Goal: Complete application form: Complete application form

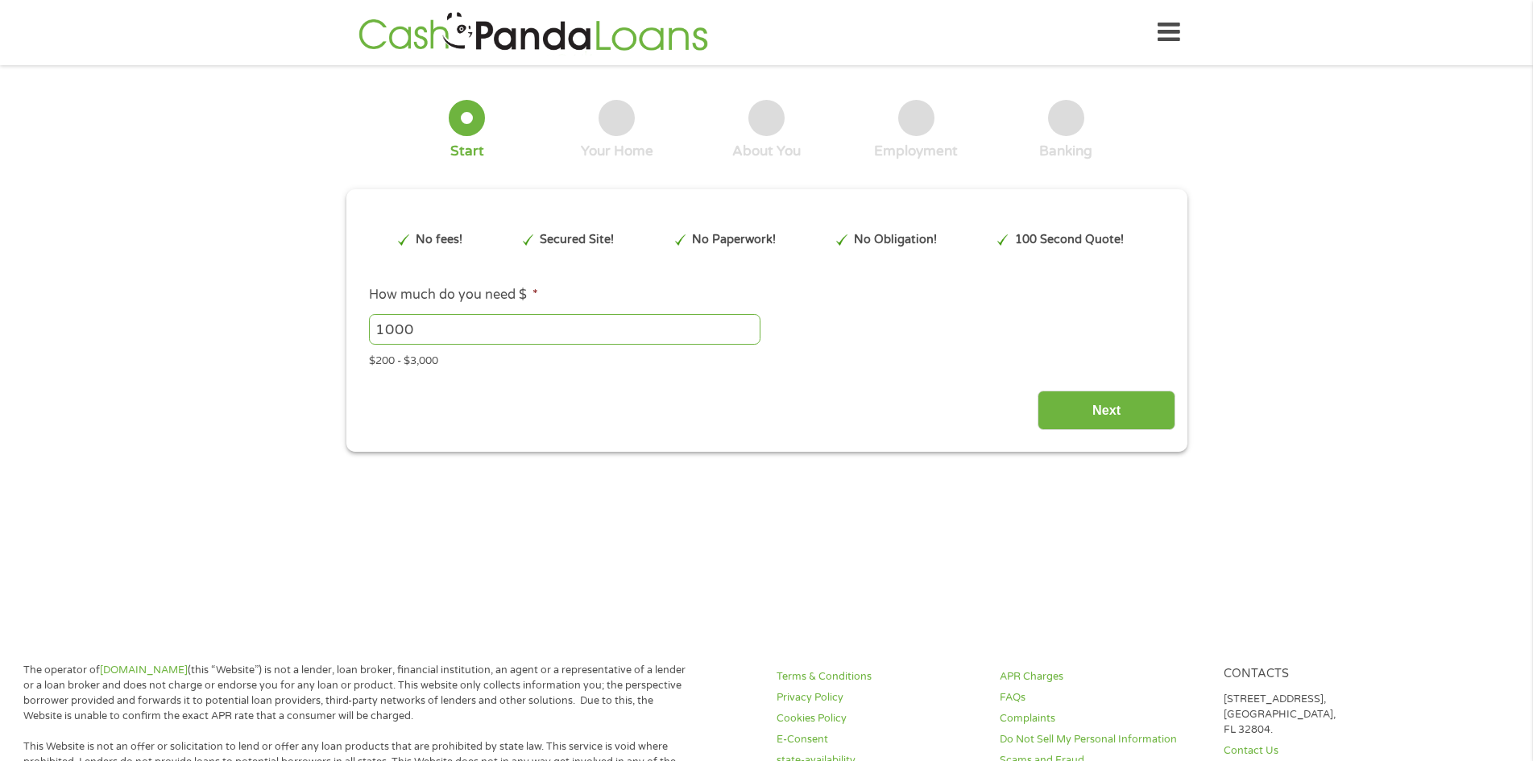
scroll to position [5, 0]
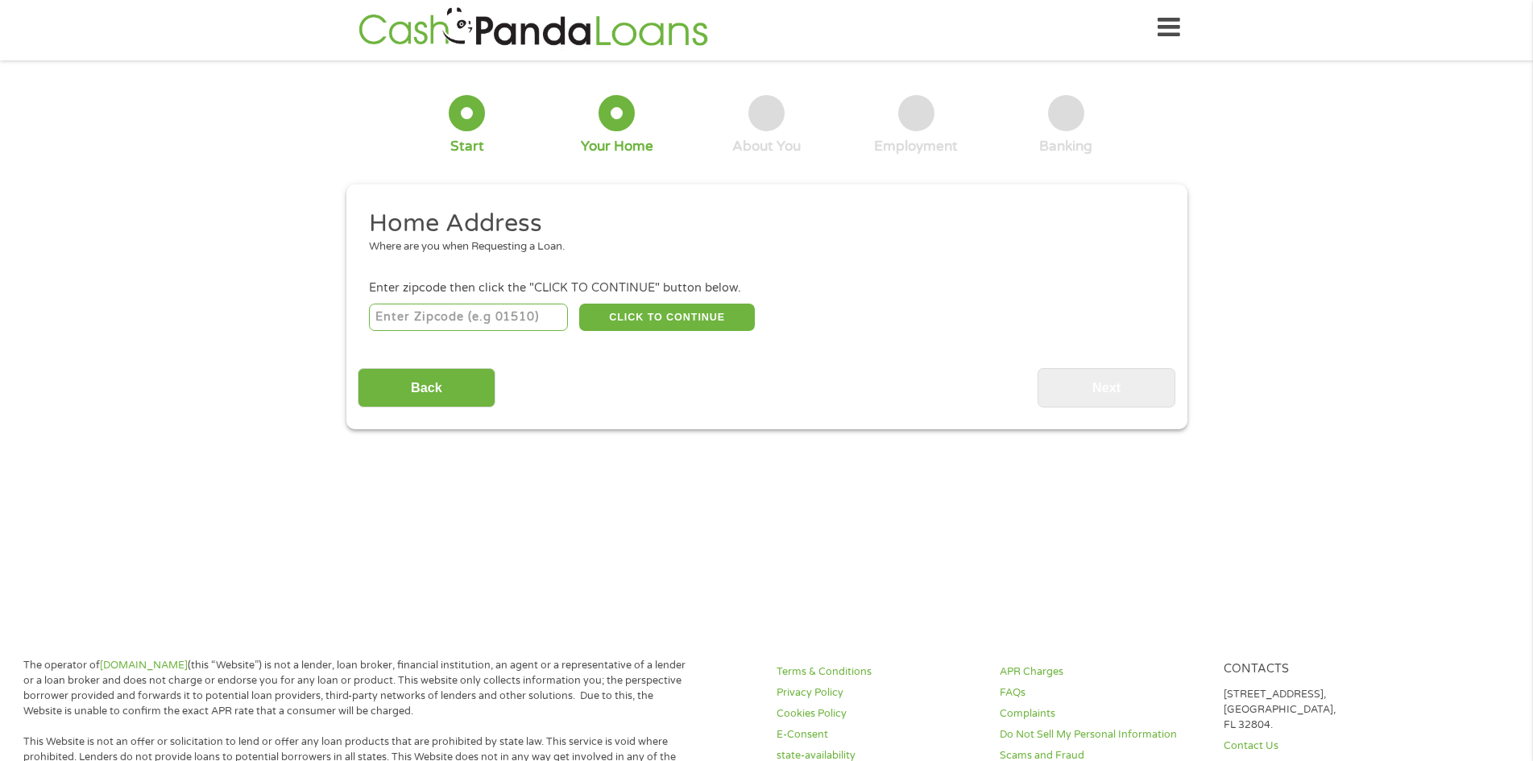
click at [508, 322] on input "number" at bounding box center [468, 317] width 199 height 27
type input "39452"
select select "[US_STATE]"
click at [687, 322] on button "CLICK TO CONTINUE" at bounding box center [667, 317] width 176 height 27
type input "39452"
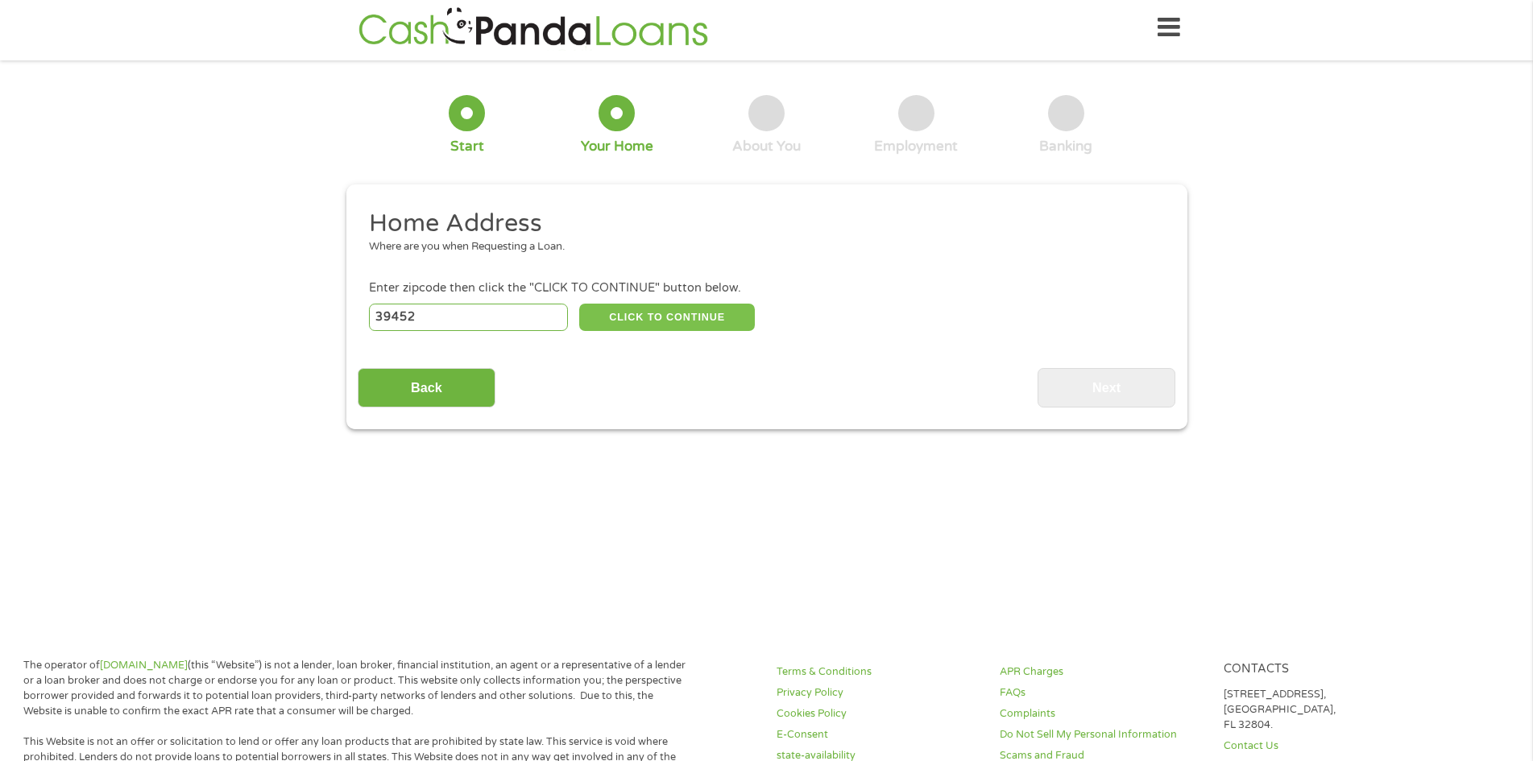
type input "Lucedale"
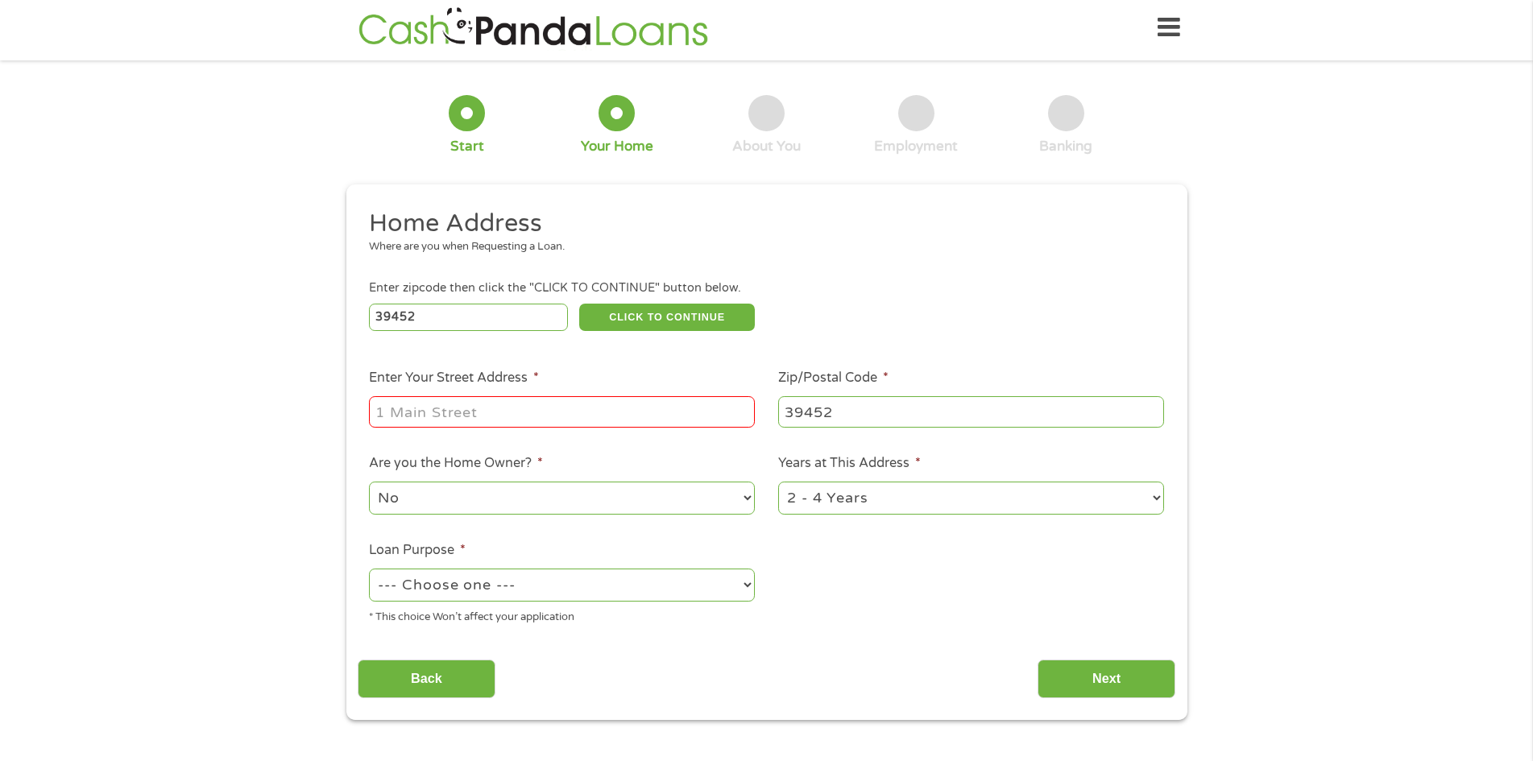
click at [502, 396] on div at bounding box center [562, 412] width 386 height 37
click at [502, 401] on input "Enter Your Street Address *" at bounding box center [562, 411] width 386 height 31
type input "[STREET_ADDRESS][PERSON_NAME]"
click at [632, 495] on select "No Yes" at bounding box center [562, 498] width 386 height 33
select select "yes"
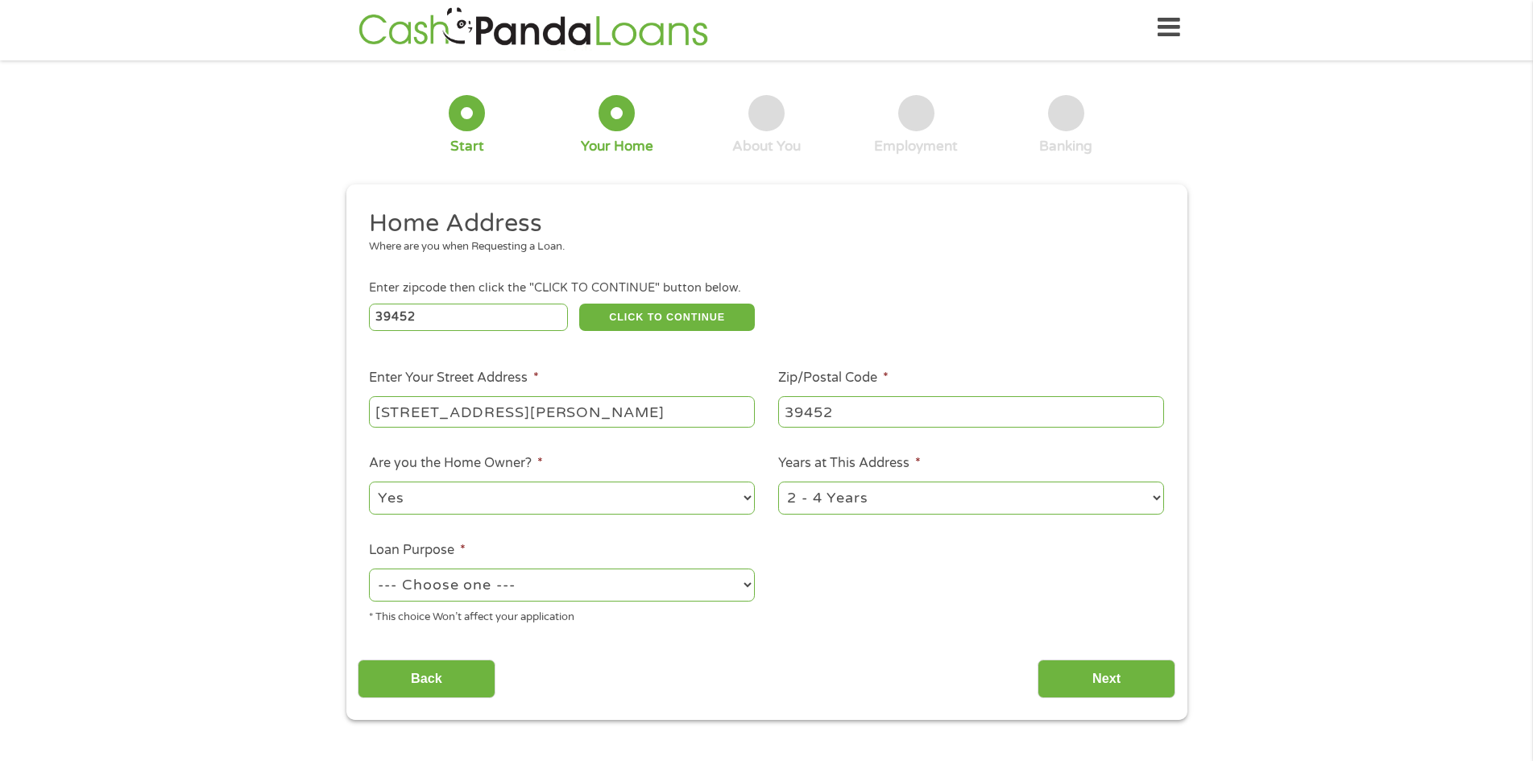
click at [369, 482] on select "No Yes" at bounding box center [562, 498] width 386 height 33
click at [866, 504] on select "1 Year or less 1 - 2 Years 2 - 4 Years Over 4 Years" at bounding box center [971, 498] width 386 height 33
select select "60months"
click at [778, 482] on select "1 Year or less 1 - 2 Years 2 - 4 Years Over 4 Years" at bounding box center [971, 498] width 386 height 33
click at [589, 600] on select "--- Choose one --- Pay Bills Debt Consolidation Home Improvement Major Purchase…" at bounding box center [562, 585] width 386 height 33
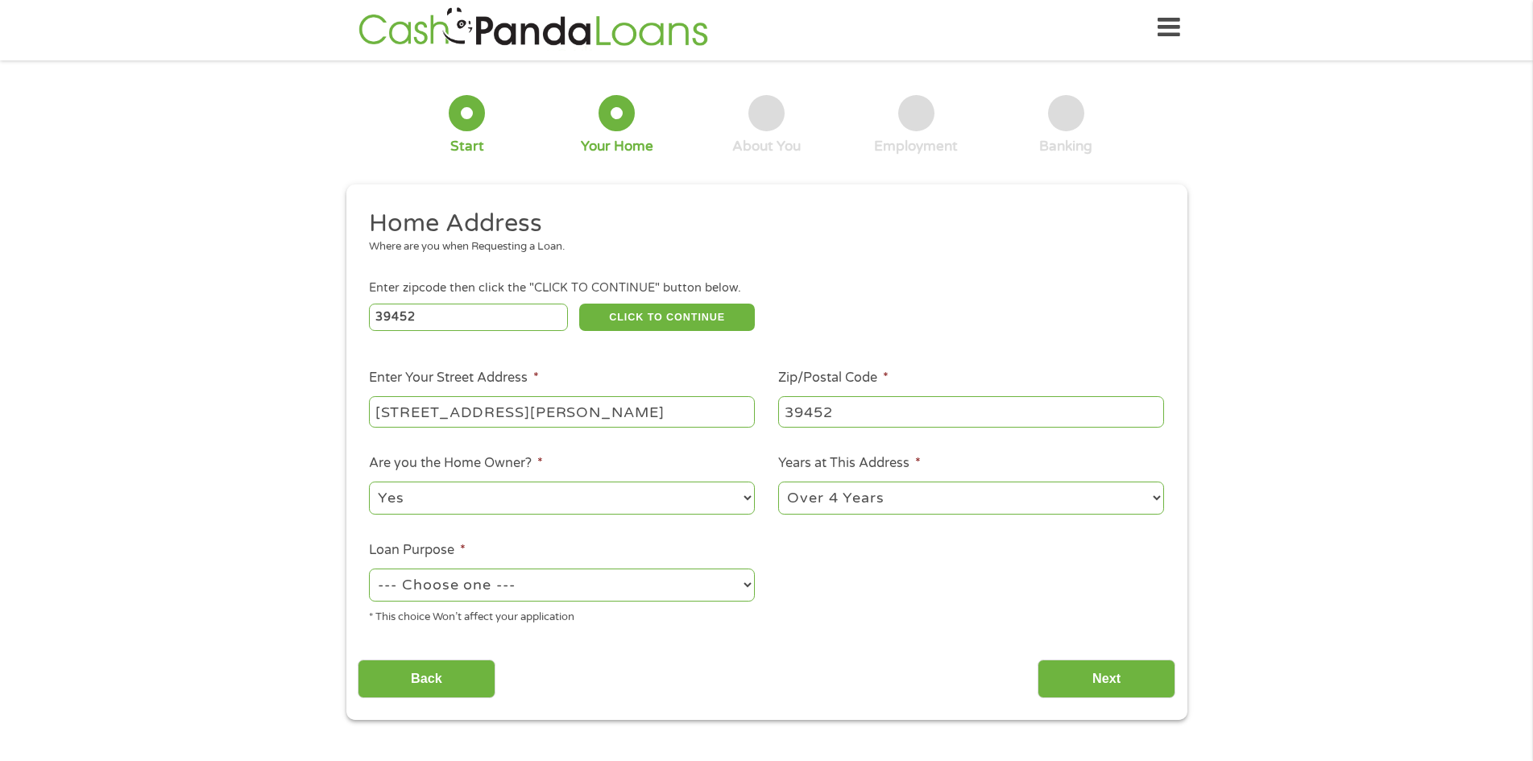
select select "homeimprovement"
click at [369, 569] on select "--- Choose one --- Pay Bills Debt Consolidation Home Improvement Major Purchase…" at bounding box center [562, 585] width 386 height 33
click at [1108, 684] on input "Next" at bounding box center [1107, 679] width 138 height 39
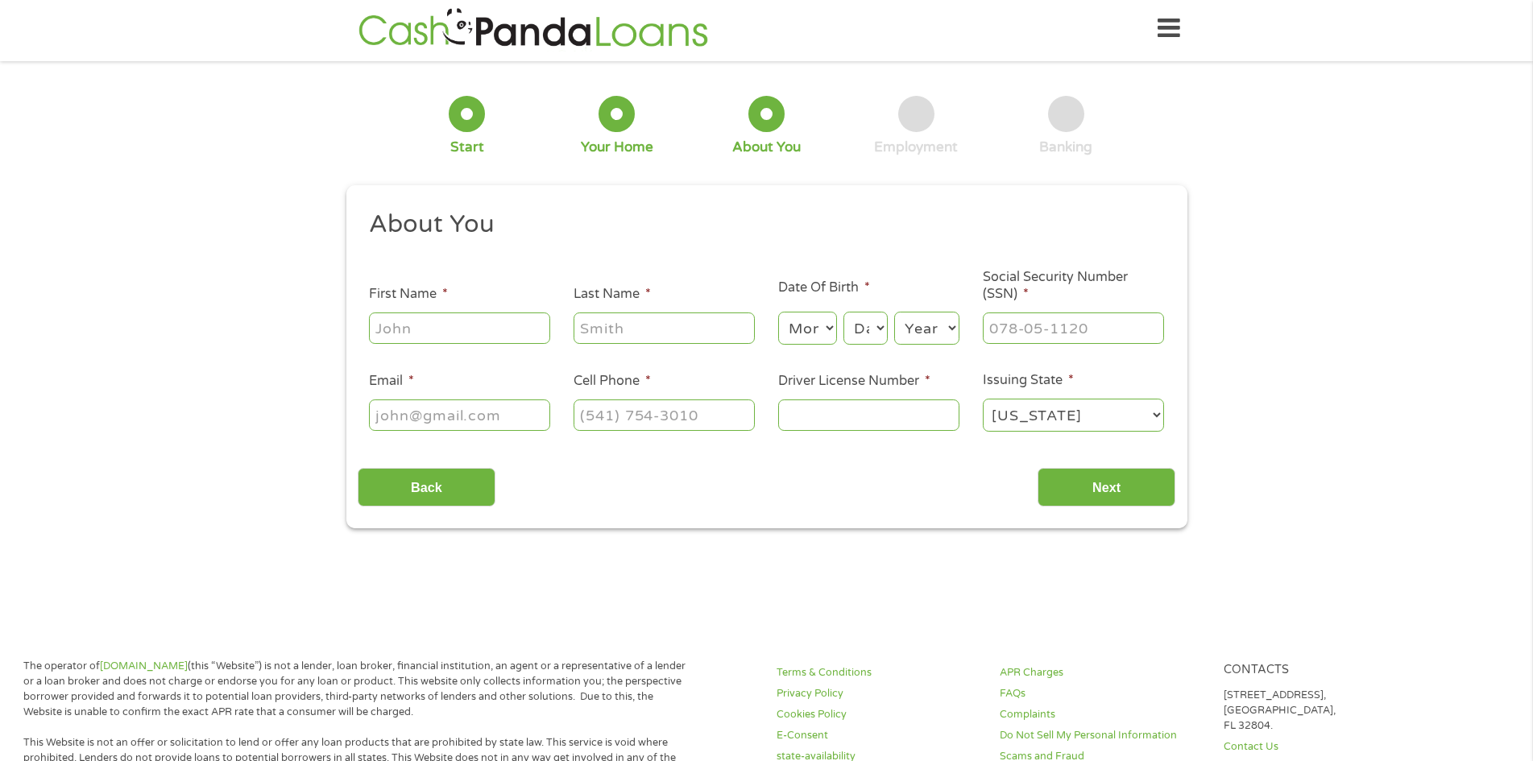
click at [452, 322] on input "First Name *" at bounding box center [459, 328] width 181 height 31
type input "Mara"
type input "Parimon"
type input "[EMAIL_ADDRESS][DOMAIN_NAME]"
type input "[PHONE_NUMBER]"
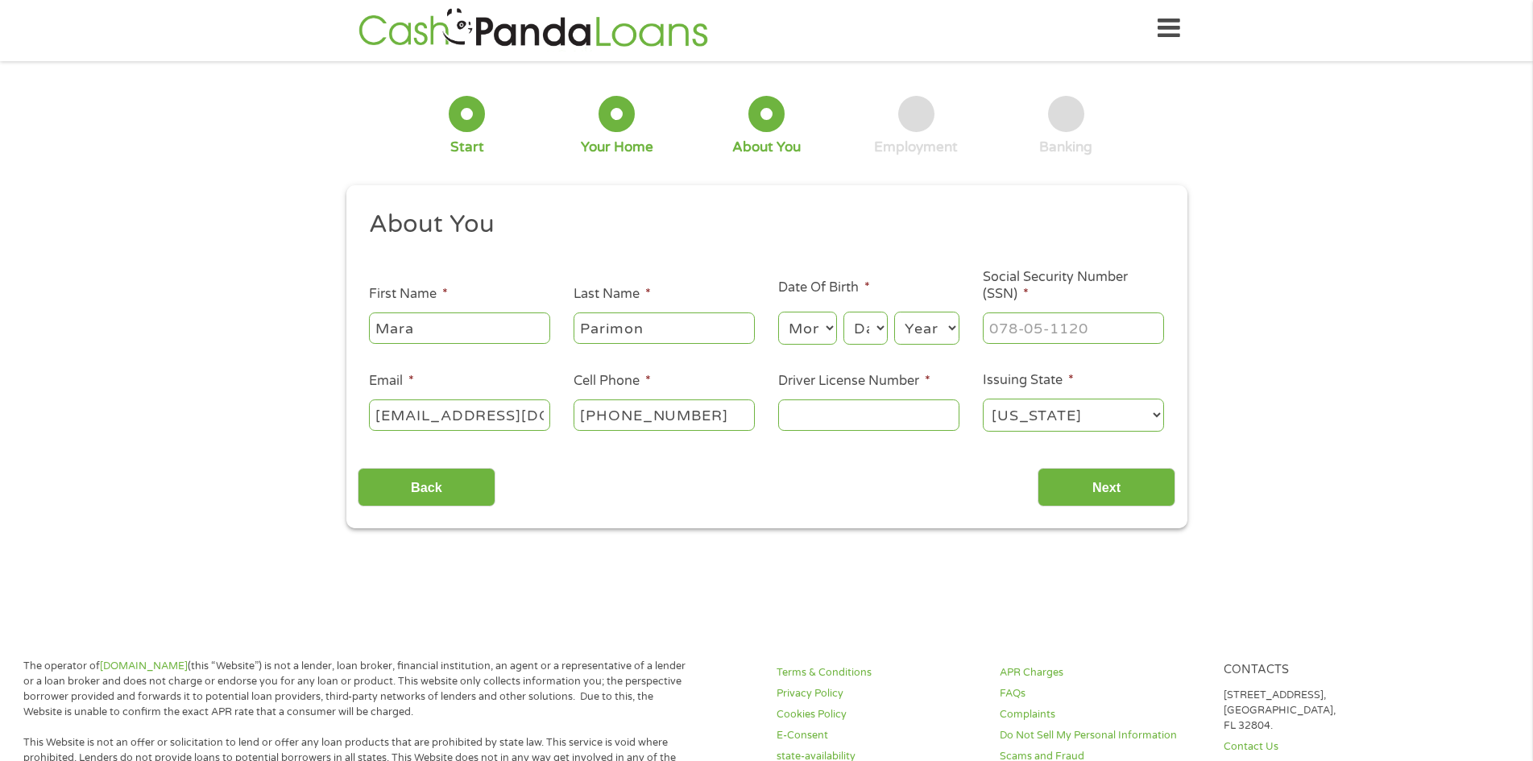
click at [823, 326] on select "Month 1 2 3 4 5 6 7 8 9 10 11 12" at bounding box center [807, 328] width 59 height 33
select select "9"
click at [778, 312] on select "Month 1 2 3 4 5 6 7 8 9 10 11 12" at bounding box center [807, 328] width 59 height 33
click at [883, 331] on select "Day 1 2 3 4 5 6 7 8 9 10 11 12 13 14 15 16 17 18 19 20 21 22 23 24 25 26 27 28 …" at bounding box center [866, 328] width 44 height 33
select select "4"
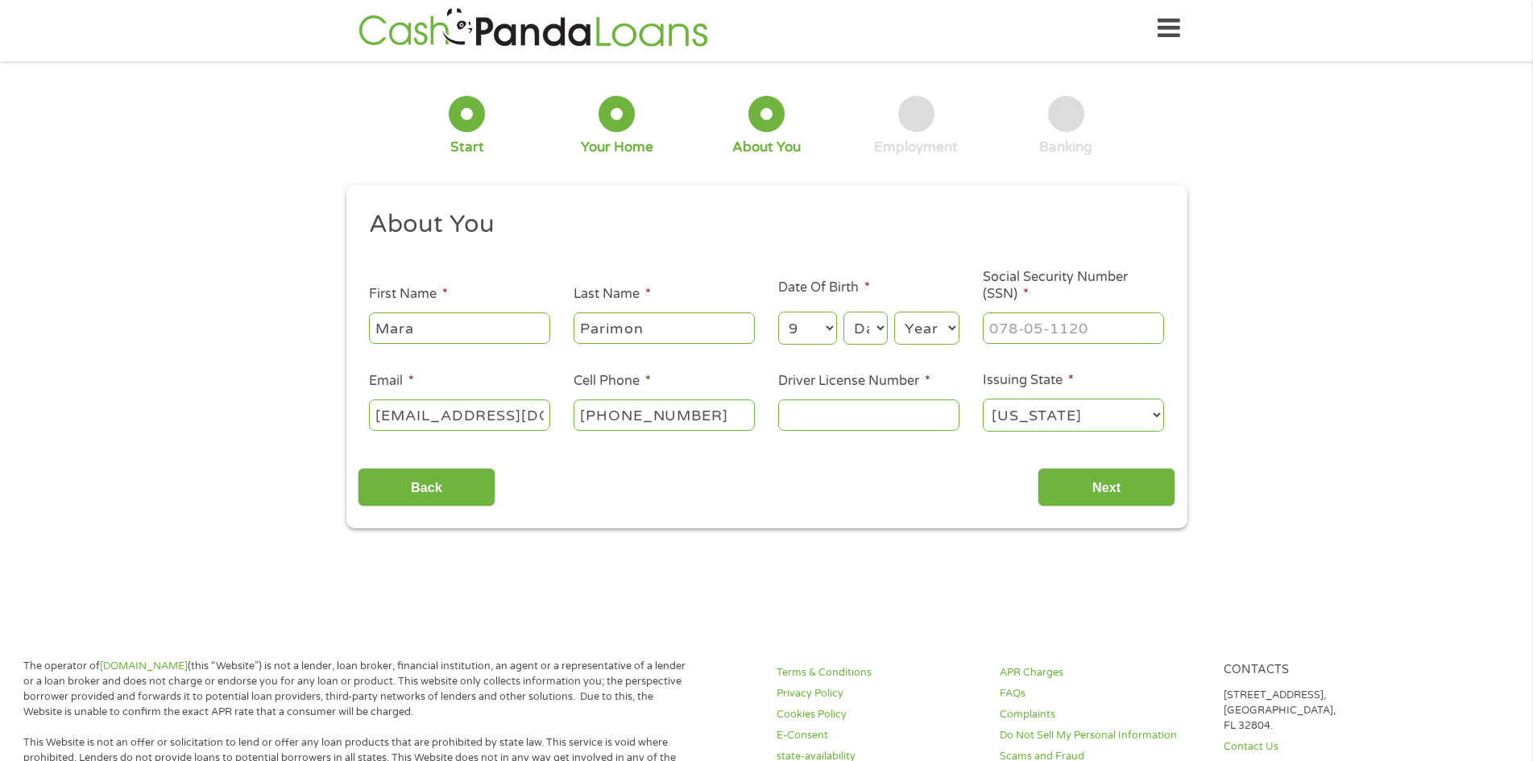
click at [844, 312] on select "Day 1 2 3 4 5 6 7 8 9 10 11 12 13 14 15 16 17 18 19 20 21 22 23 24 25 26 27 28 …" at bounding box center [866, 328] width 44 height 33
click at [894, 331] on select "Year [DATE] 2006 2005 2004 2003 2002 2001 2000 1999 1998 1997 1996 1995 1994 19…" at bounding box center [926, 328] width 65 height 33
click at [902, 330] on select "Year [DATE] 2006 2005 2004 2003 2002 2001 2000 1999 1998 1997 1996 1995 1994 19…" at bounding box center [926, 328] width 65 height 33
drag, startPoint x: 921, startPoint y: 318, endPoint x: 923, endPoint y: 342, distance: 23.4
click at [921, 318] on select "Year [DATE] 2006 2005 2004 2003 2002 2001 2000 1999 1998 1997 1996 1995 1994 19…" at bounding box center [926, 328] width 65 height 33
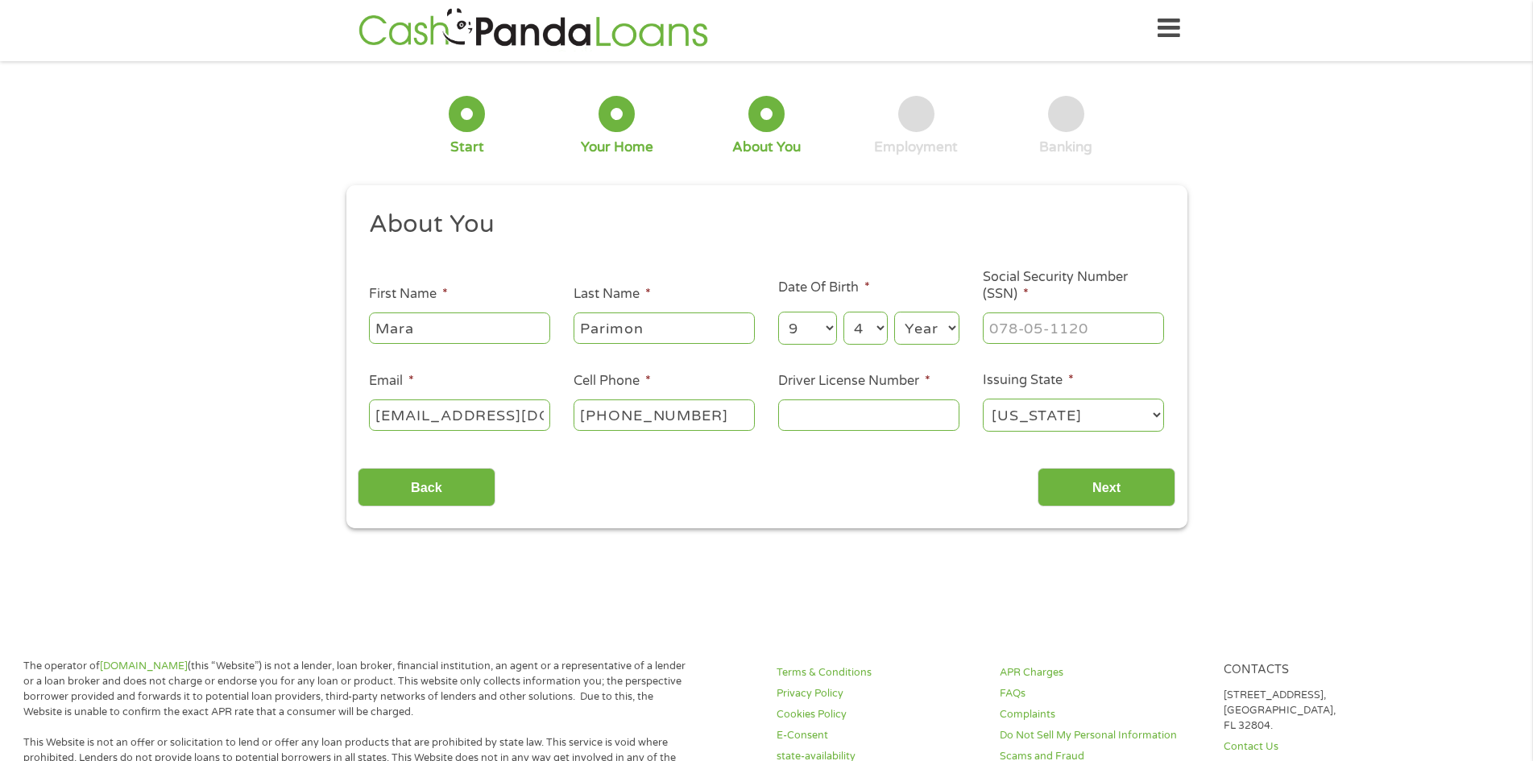
select select "1988"
click at [894, 312] on select "Year [DATE] 2006 2005 2004 2003 2002 2001 2000 1999 1998 1997 1996 1995 1994 19…" at bounding box center [926, 328] width 65 height 33
click at [1023, 332] on input "___-__-____" at bounding box center [1073, 328] width 181 height 31
type input "427-63-4853"
click at [876, 429] on input "Driver License Number *" at bounding box center [868, 415] width 181 height 31
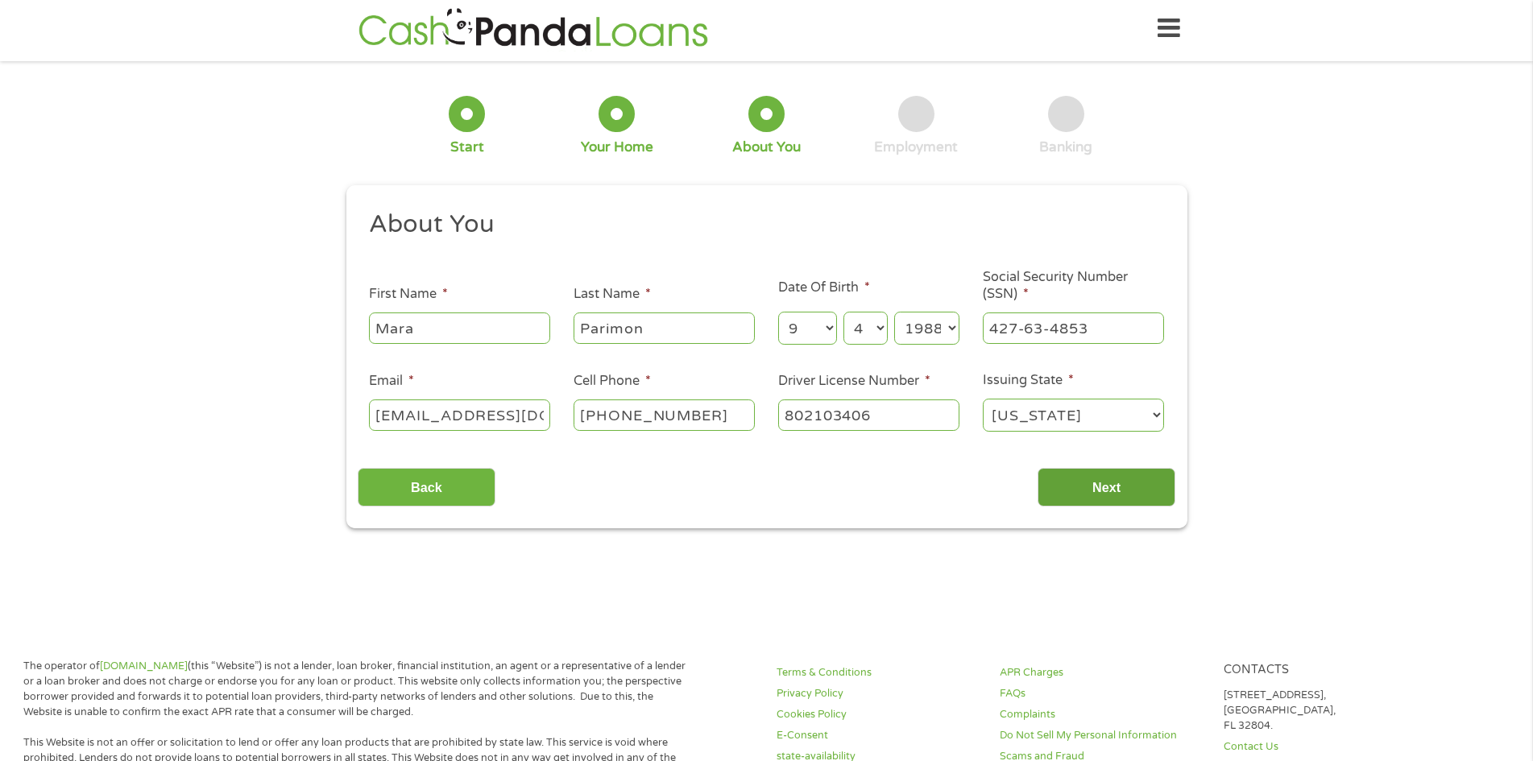
type input "802103406"
click at [1085, 478] on input "Next" at bounding box center [1107, 487] width 138 height 39
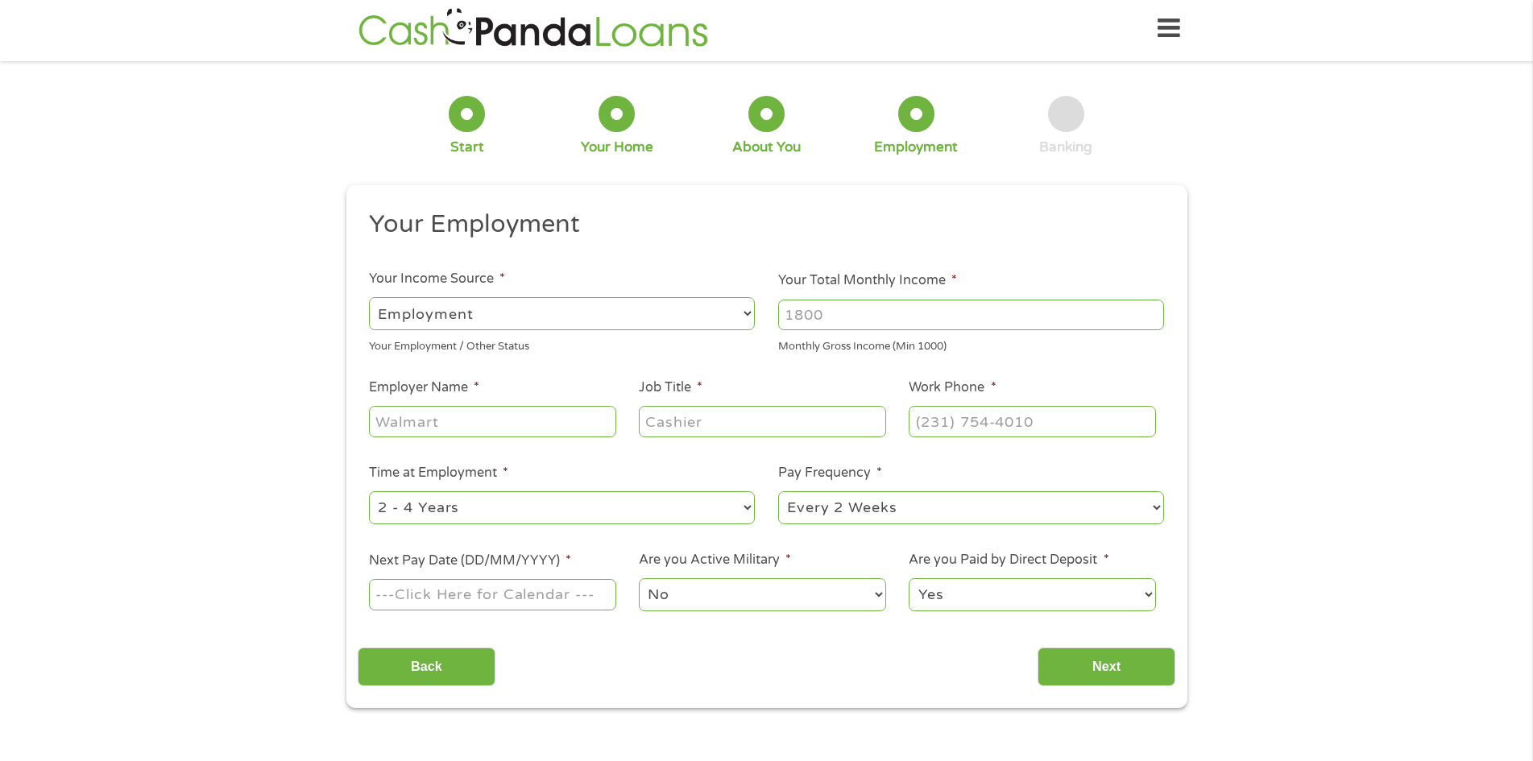
scroll to position [0, 0]
click at [656, 317] on select "--- Choose one --- Employment [DEMOGRAPHIC_DATA] Benefits" at bounding box center [562, 313] width 386 height 33
click at [369, 297] on select "--- Choose one --- Employment [DEMOGRAPHIC_DATA] Benefits" at bounding box center [562, 313] width 386 height 33
click at [871, 313] on input "Your Total Monthly Income *" at bounding box center [971, 315] width 386 height 31
type input "2329"
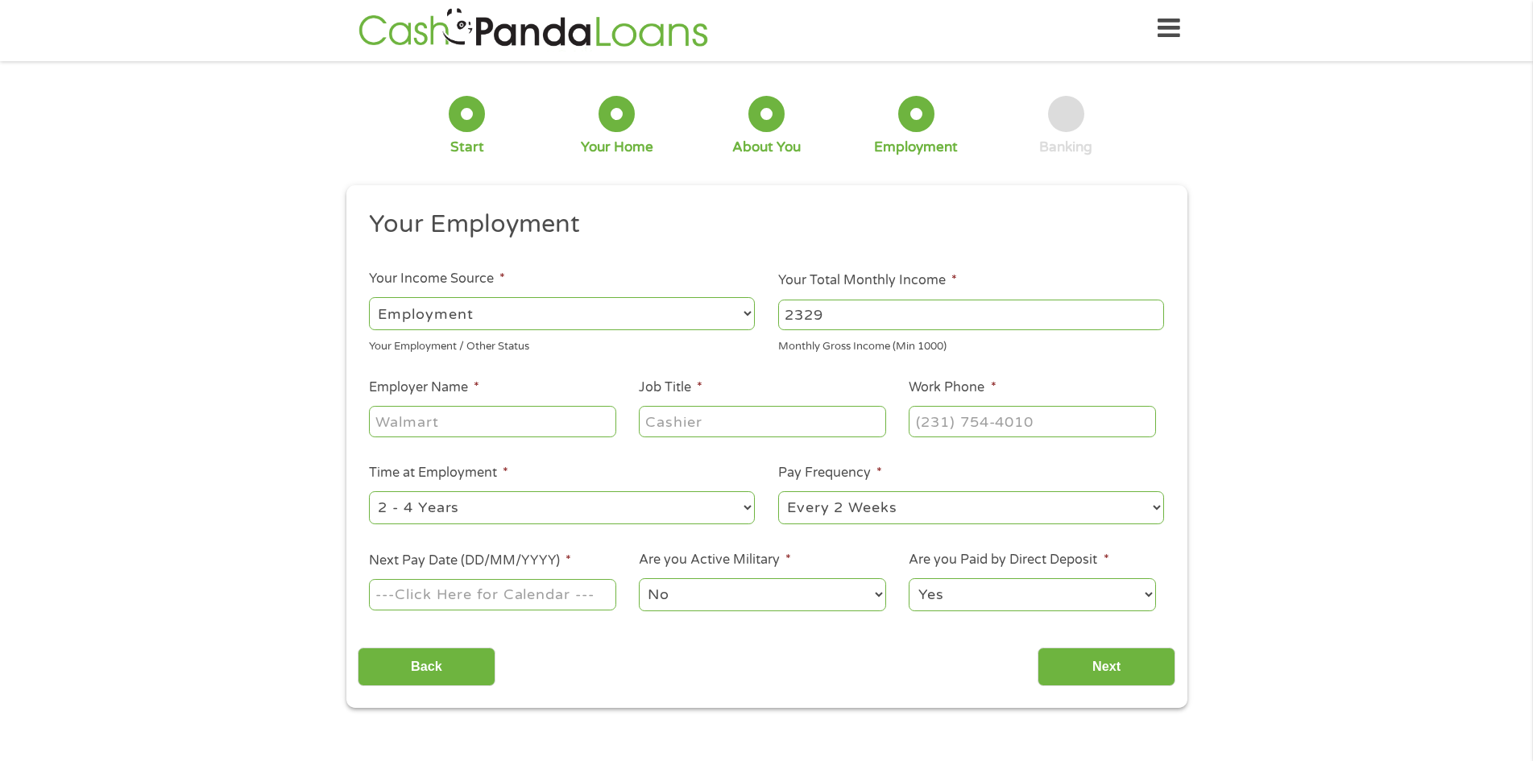
click at [557, 421] on input "Employer Name *" at bounding box center [492, 421] width 247 height 31
type input "[PERSON_NAME][GEOGRAPHIC_DATA]"
type input "Medical Coder"
type input "[PHONE_NUMBER]"
click at [533, 516] on select "--- Choose one --- 1 Year or less 1 - 2 Years 2 - 4 Years Over 4 Years" at bounding box center [562, 508] width 386 height 33
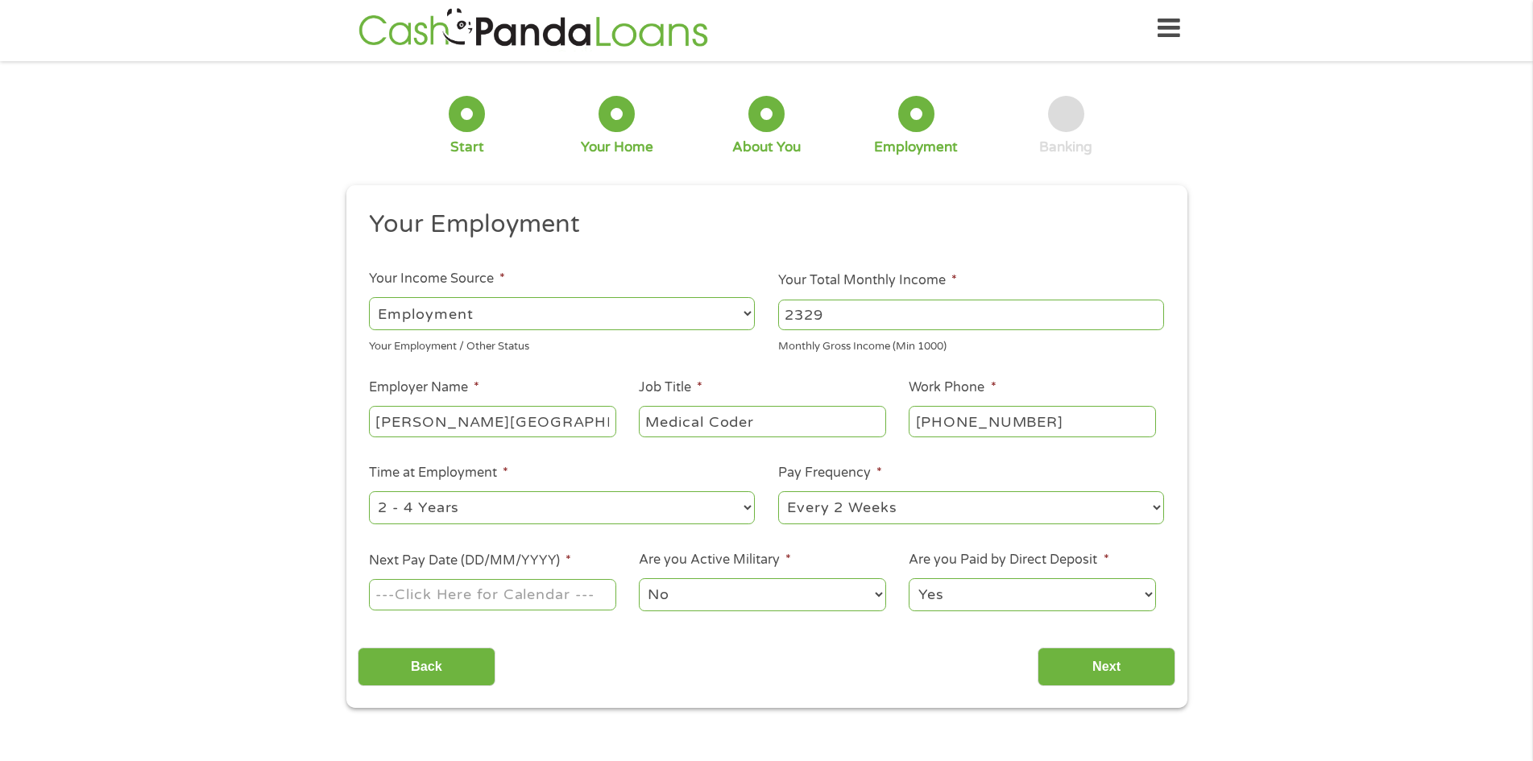
select select "60months"
click at [369, 492] on select "--- Choose one --- 1 Year or less 1 - 2 Years 2 - 4 Years Over 4 Years" at bounding box center [562, 508] width 386 height 33
click at [865, 503] on select "--- Choose one --- Every 2 Weeks Every Week Monthly Semi-Monthly" at bounding box center [971, 508] width 386 height 33
click at [778, 492] on select "--- Choose one --- Every 2 Weeks Every Week Monthly Semi-Monthly" at bounding box center [971, 508] width 386 height 33
click at [604, 587] on input "Next Pay Date (DD/MM/YYYY) *" at bounding box center [492, 594] width 247 height 31
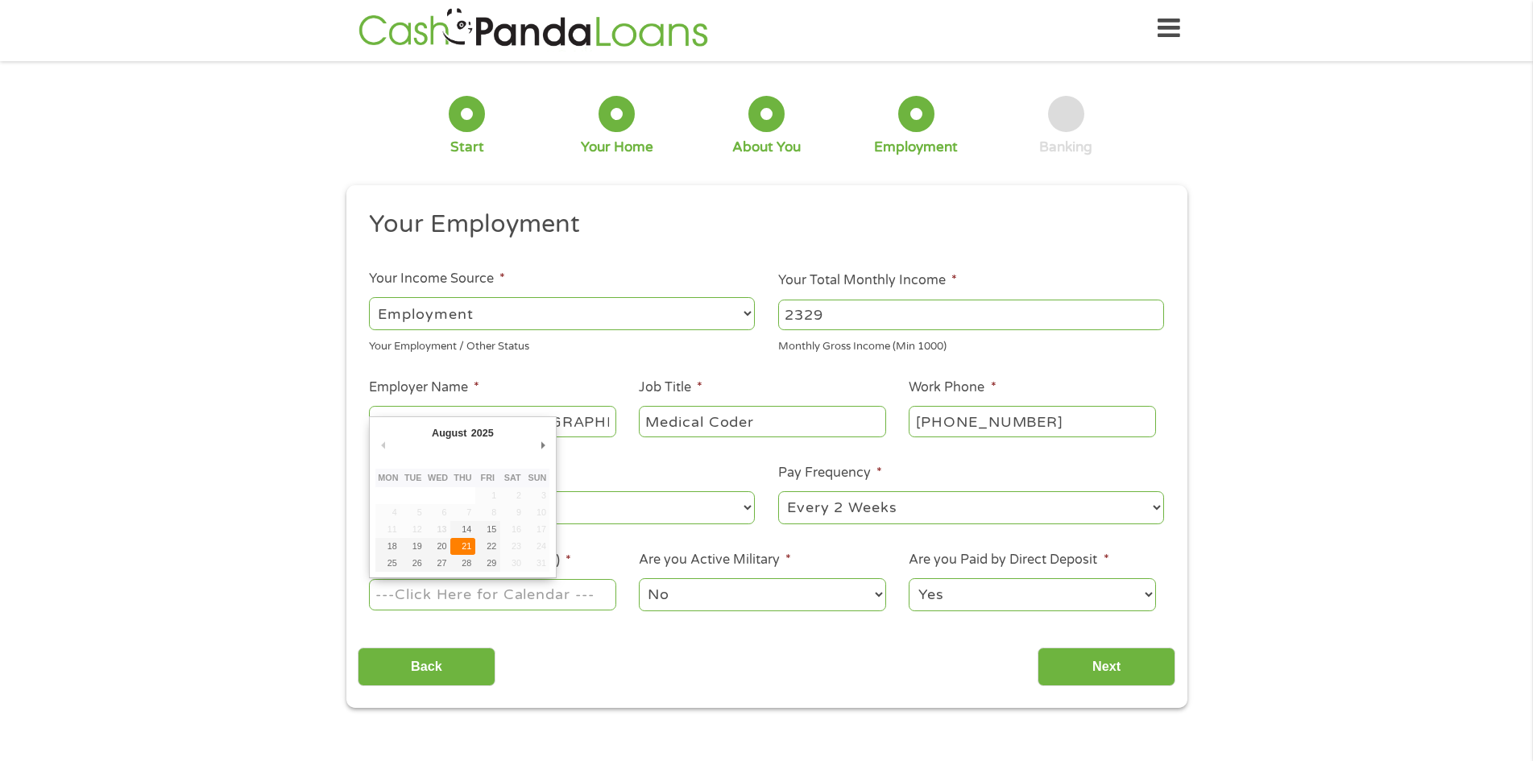
type input "[DATE]"
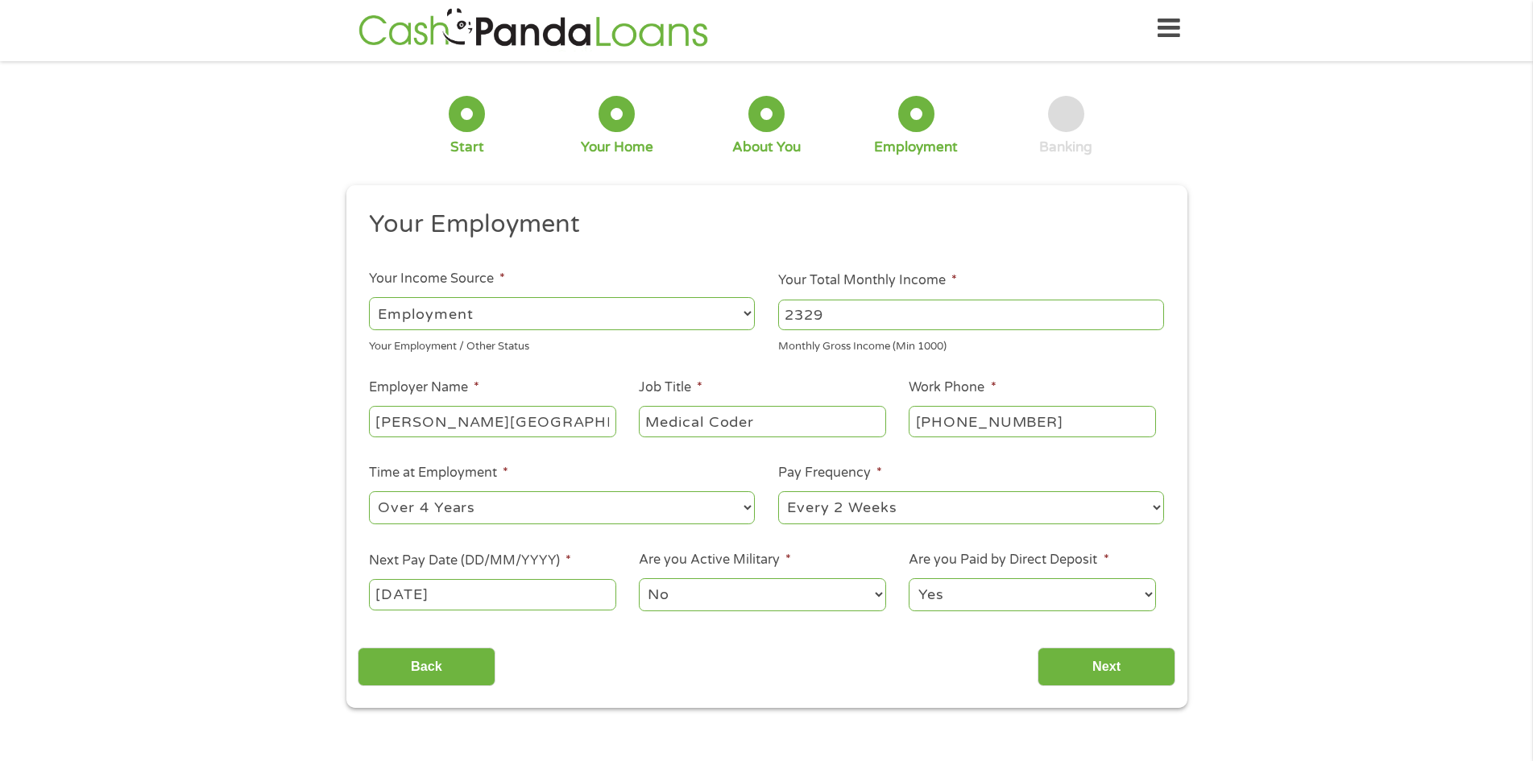
click at [969, 592] on select "Yes No" at bounding box center [1032, 595] width 247 height 33
click at [909, 579] on select "Yes No" at bounding box center [1032, 595] width 247 height 33
click at [1114, 668] on input "Next" at bounding box center [1107, 667] width 138 height 39
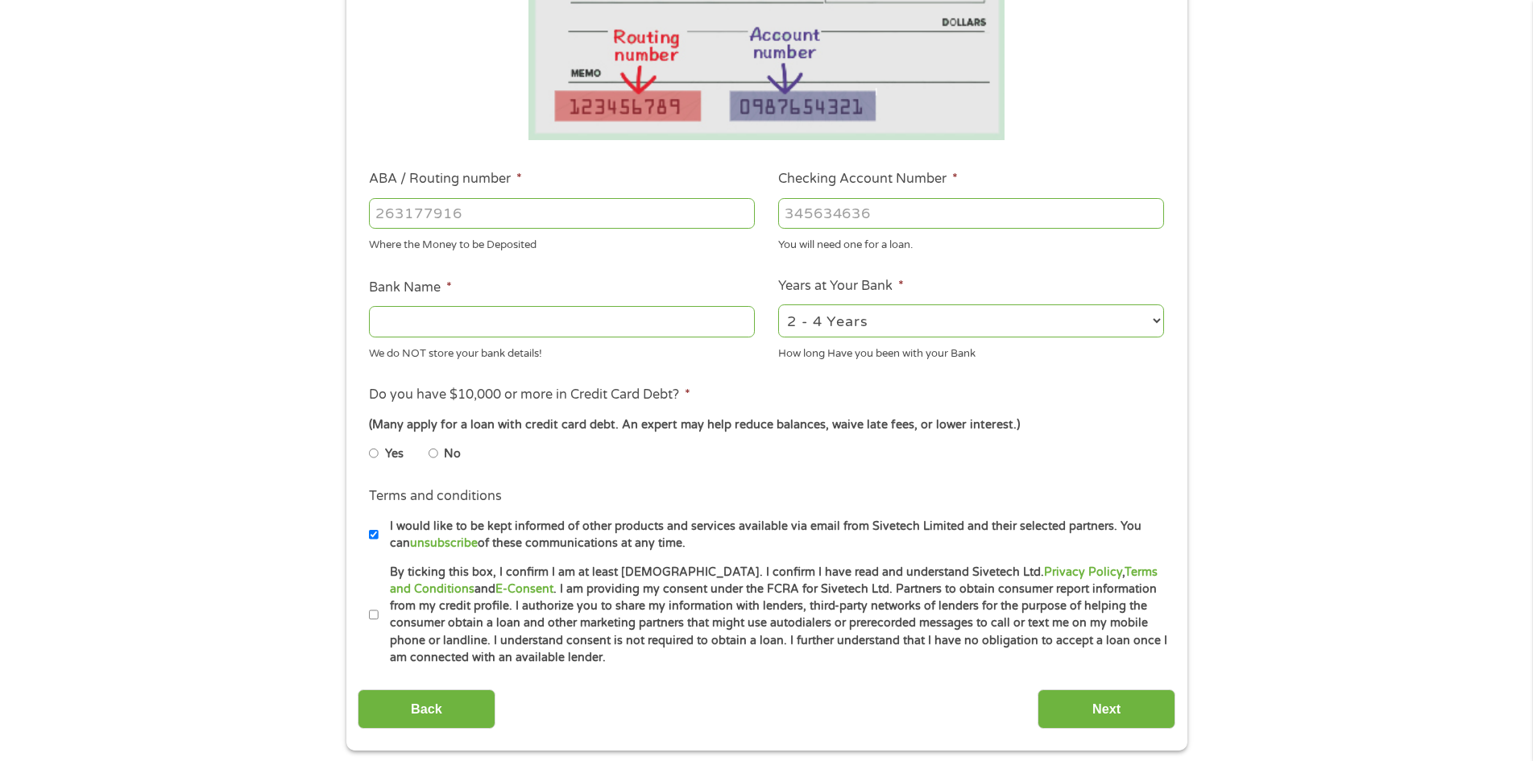
scroll to position [488, 0]
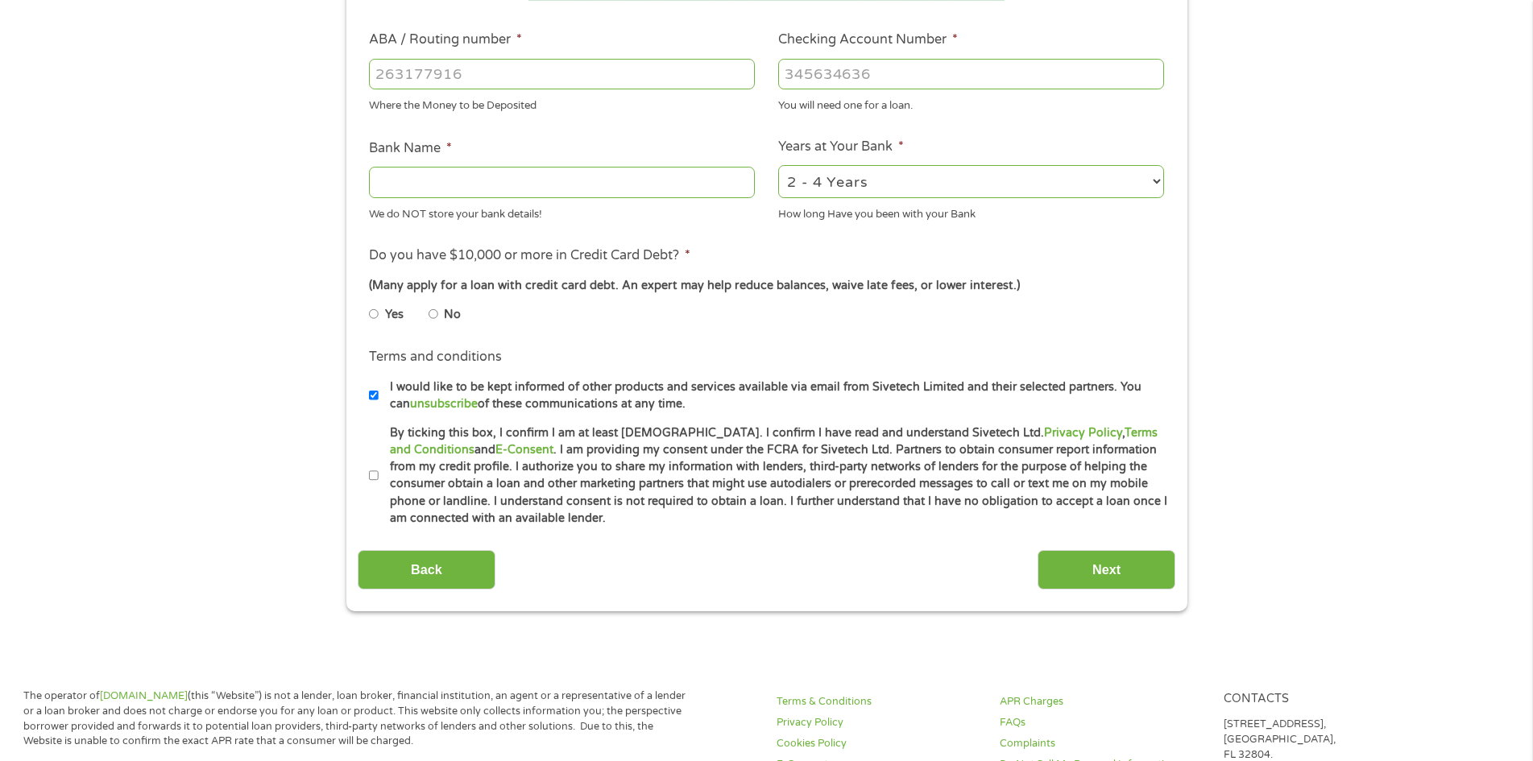
click at [372, 395] on input "I would like to be kept informed of other products and services available via e…" at bounding box center [374, 396] width 10 height 26
checkbox input "false"
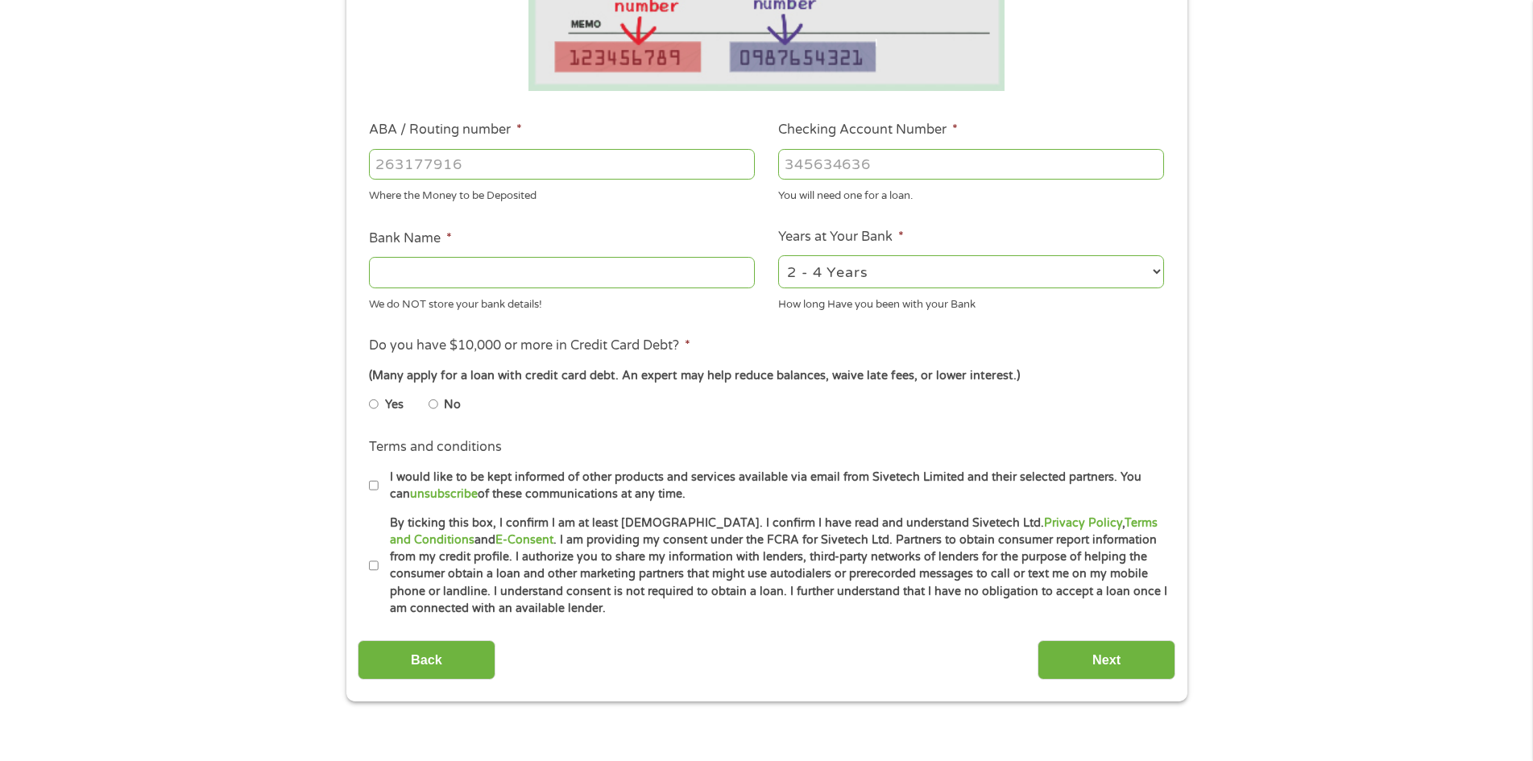
scroll to position [246, 0]
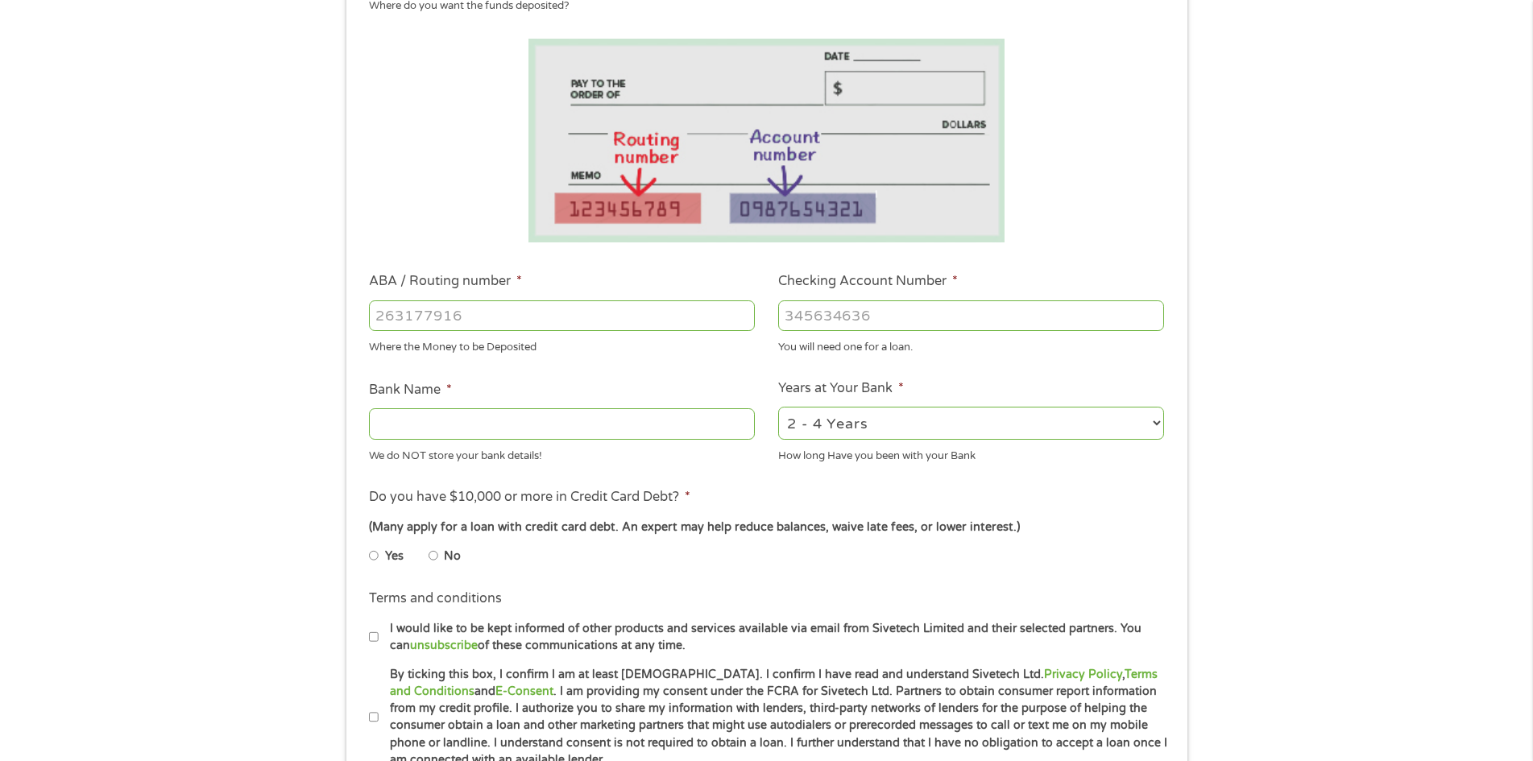
click at [500, 333] on div at bounding box center [562, 315] width 386 height 37
click at [500, 326] on input "ABA / Routing number *" at bounding box center [562, 316] width 386 height 31
type input "031101279"
type input "THE BANCORP BANK"
type input "031101279"
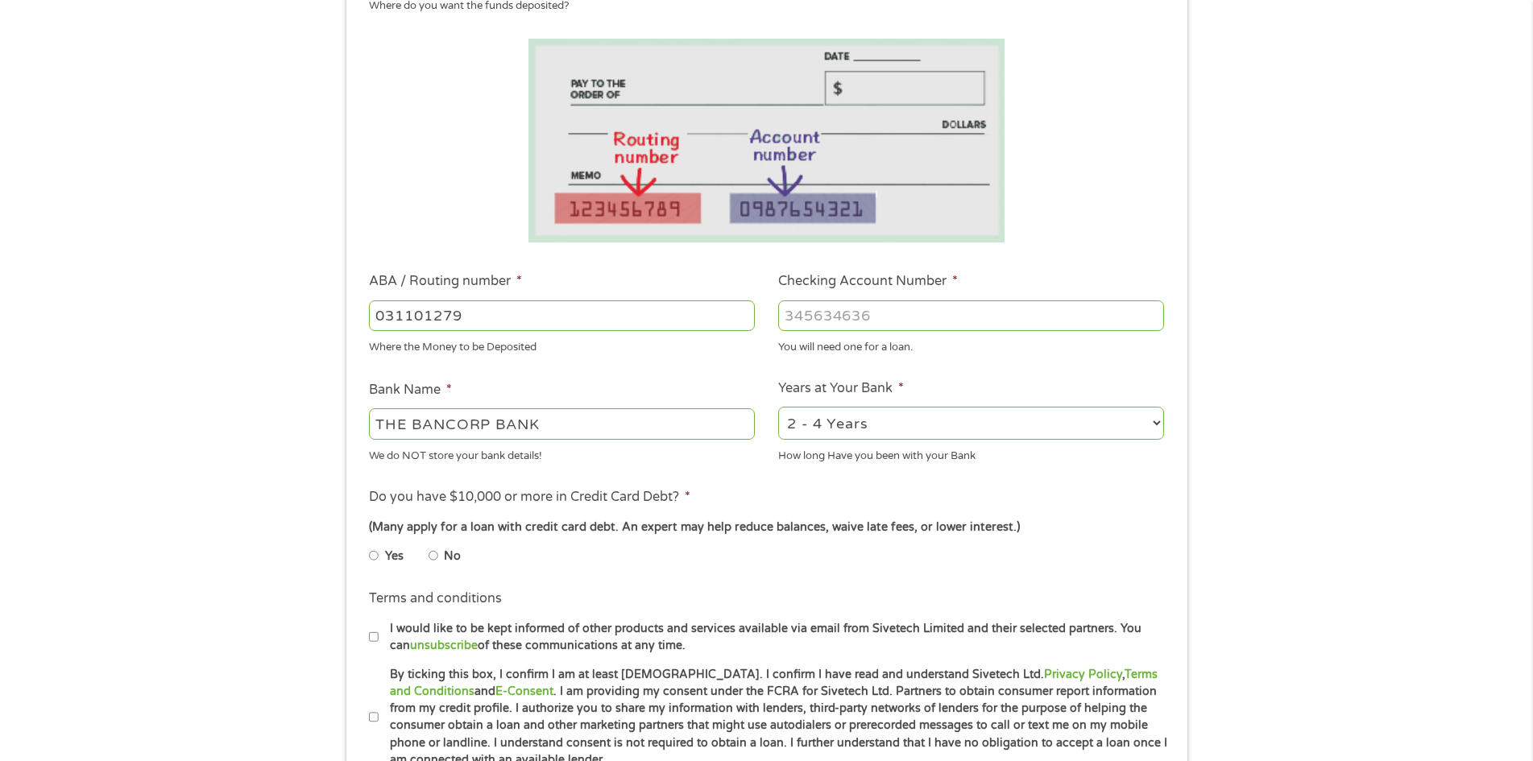
click at [907, 316] on input "Checking Account Number *" at bounding box center [971, 316] width 386 height 31
type input "222112002013"
click at [706, 341] on div "Where the Money to be Deposited" at bounding box center [562, 345] width 386 height 22
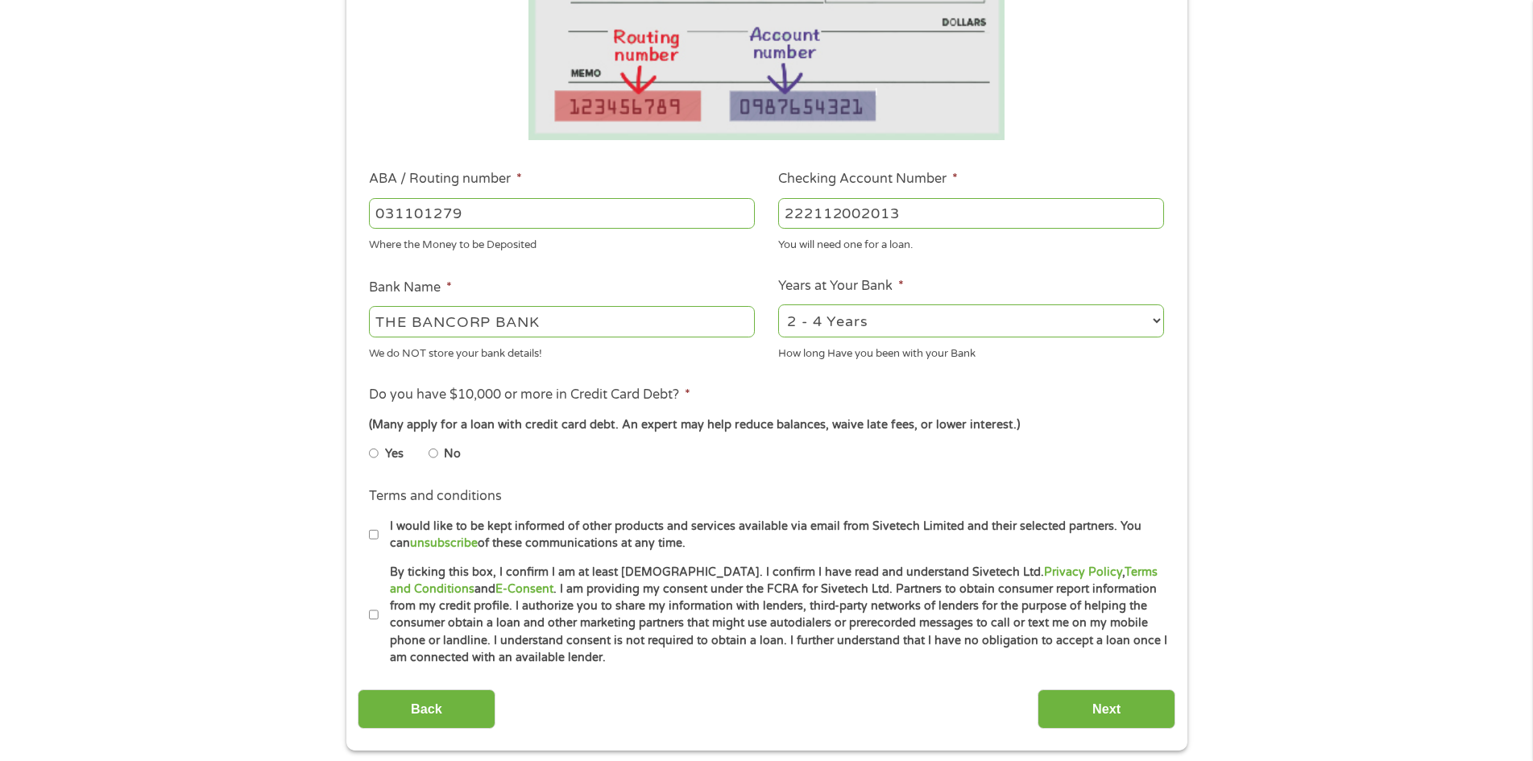
scroll to position [568, 0]
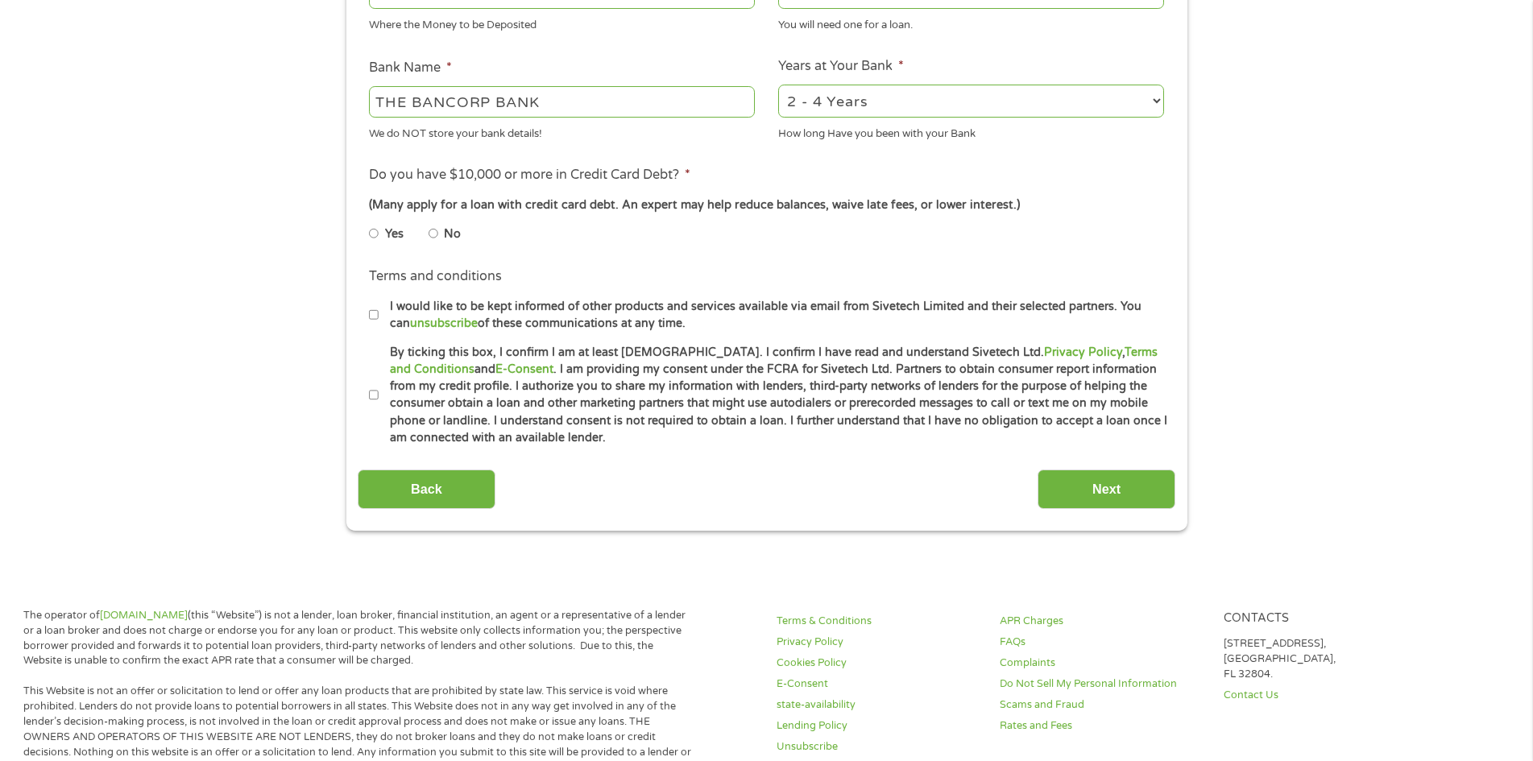
click at [437, 235] on input "No" at bounding box center [434, 234] width 10 height 26
radio input "true"
click at [377, 317] on input "I would like to be kept informed of other products and services available via e…" at bounding box center [374, 315] width 10 height 26
checkbox input "true"
click at [379, 396] on label "By ticking this box, I confirm I am at least [DEMOGRAPHIC_DATA]. I confirm I ha…" at bounding box center [774, 395] width 790 height 103
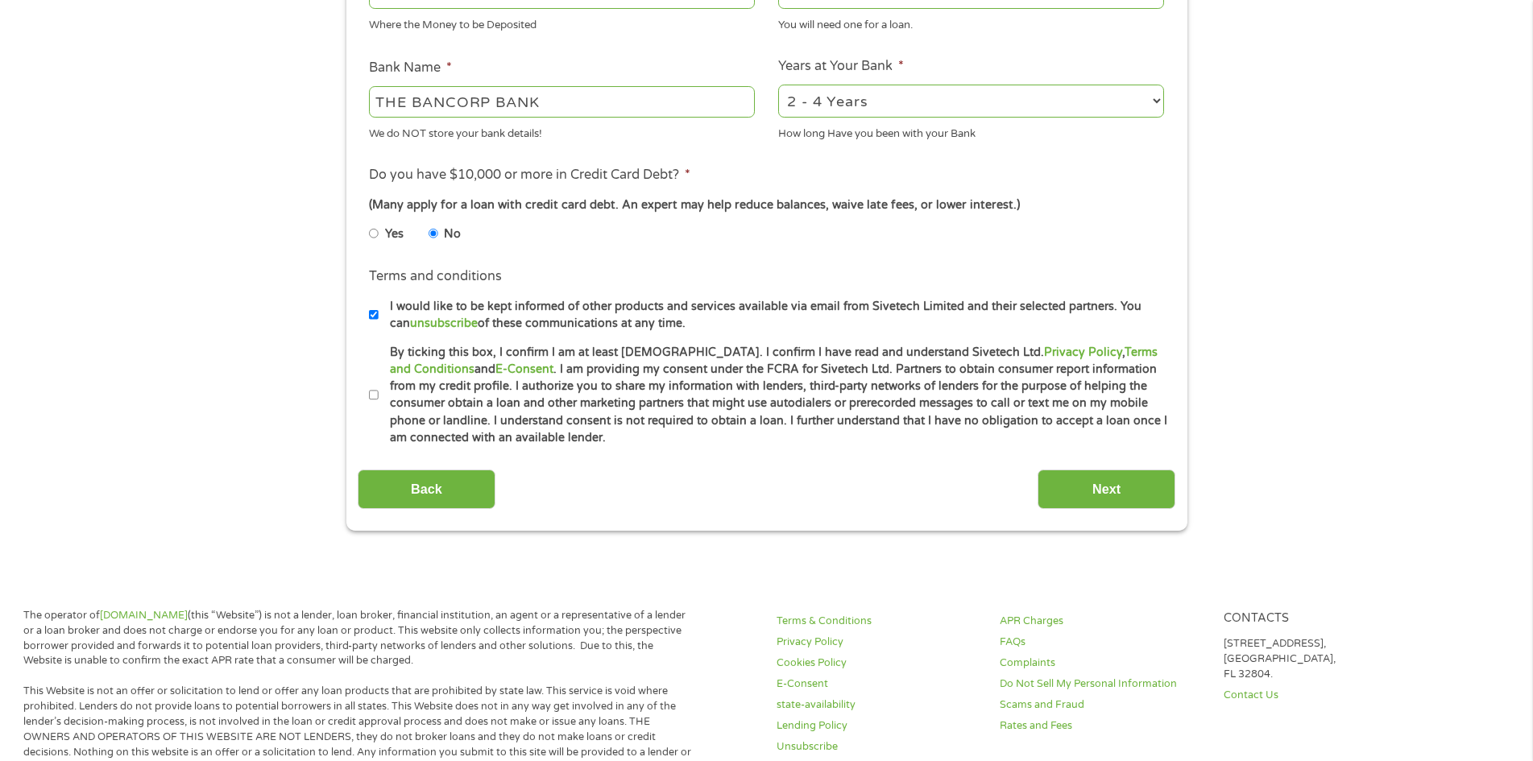
click at [378, 396] on input "By ticking this box, I confirm I am at least [DEMOGRAPHIC_DATA]. I confirm I ha…" at bounding box center [374, 396] width 10 height 26
checkbox input "true"
click at [1141, 495] on input "Next" at bounding box center [1107, 489] width 138 height 39
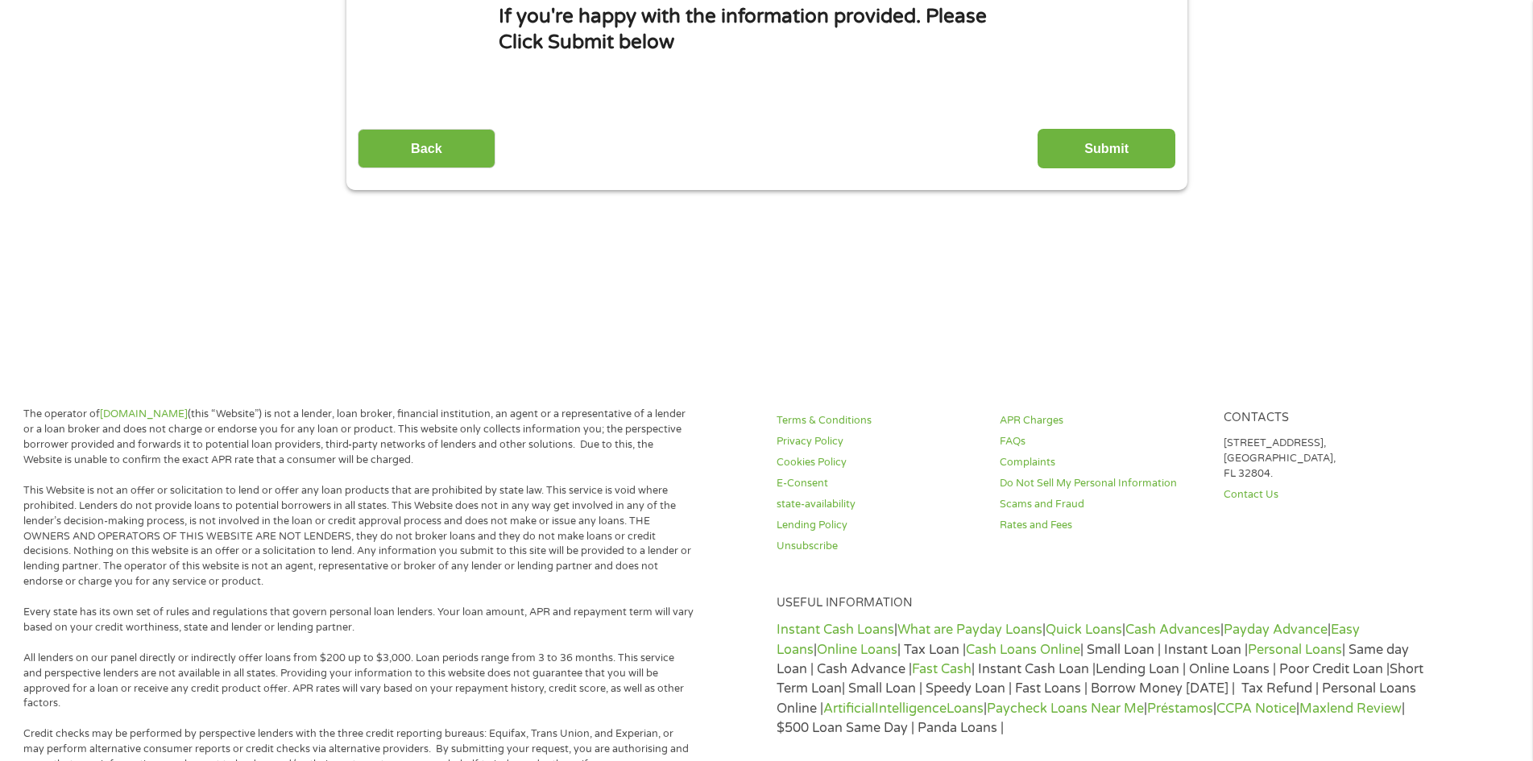
scroll to position [0, 0]
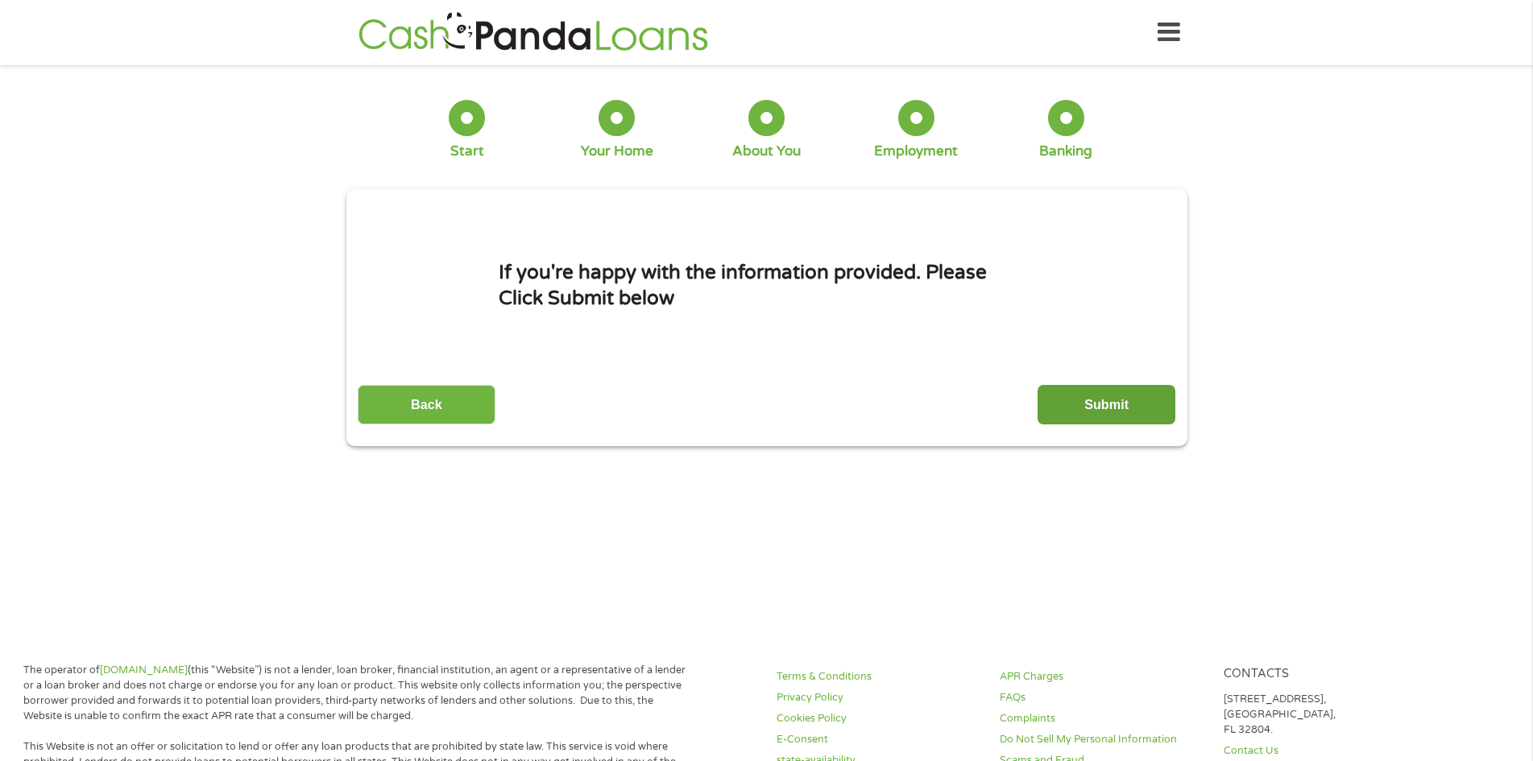
click at [1102, 405] on input "Submit" at bounding box center [1107, 404] width 138 height 39
